Goal: Complete application form

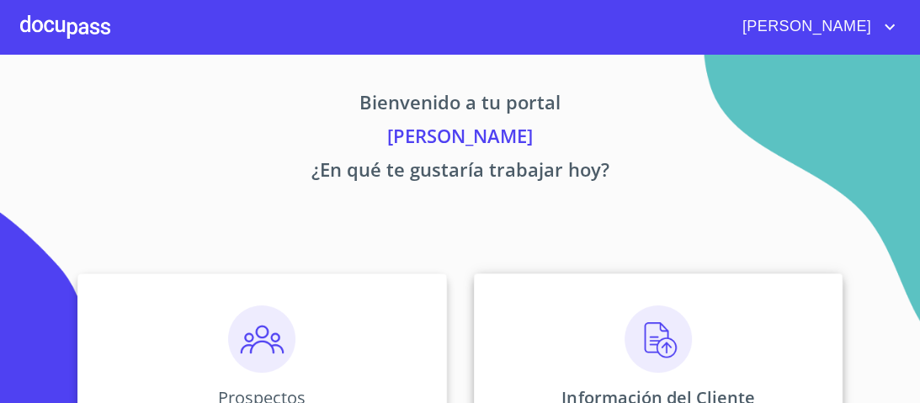
click at [641, 355] on img at bounding box center [658, 339] width 67 height 67
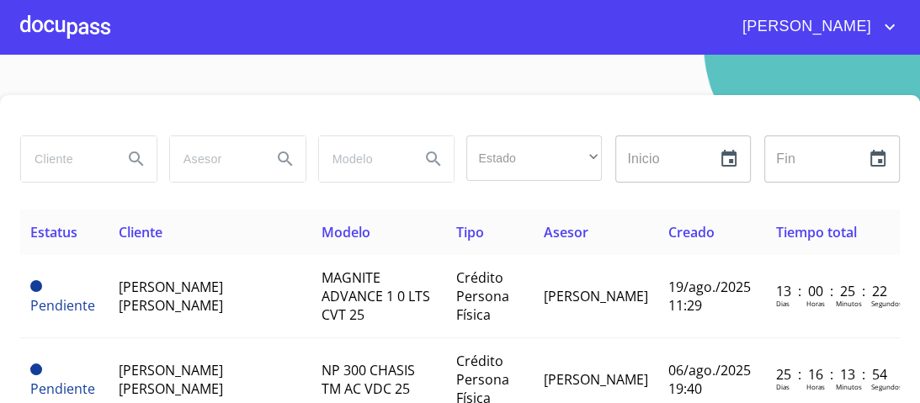
click at [69, 162] on input "search" at bounding box center [65, 158] width 88 height 45
type input "VICTOR"
click at [132, 156] on icon "Search" at bounding box center [136, 159] width 20 height 20
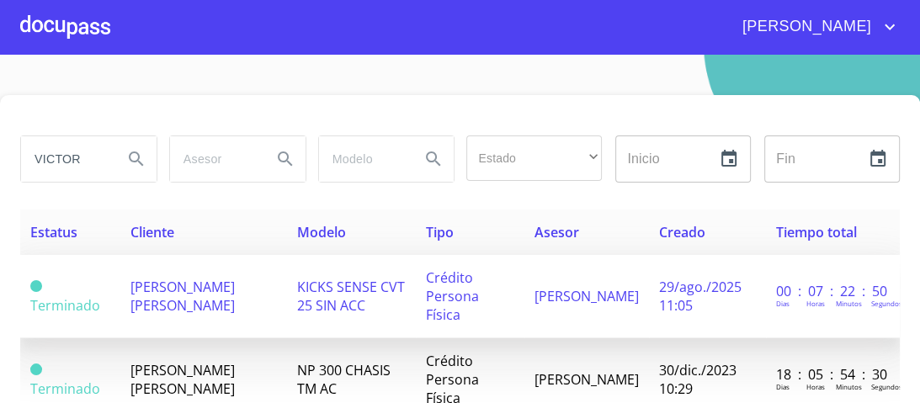
click at [197, 281] on span "[PERSON_NAME] [PERSON_NAME]" at bounding box center [183, 296] width 104 height 37
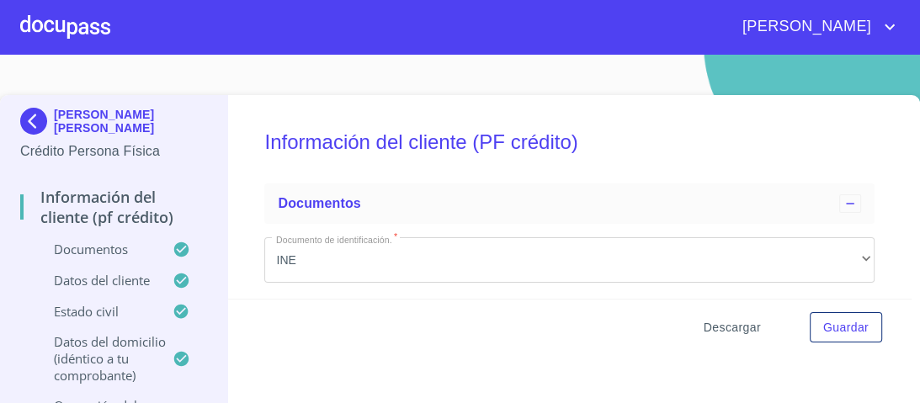
click at [714, 326] on span "Descargar" at bounding box center [732, 327] width 57 height 21
